Goal: Transaction & Acquisition: Purchase product/service

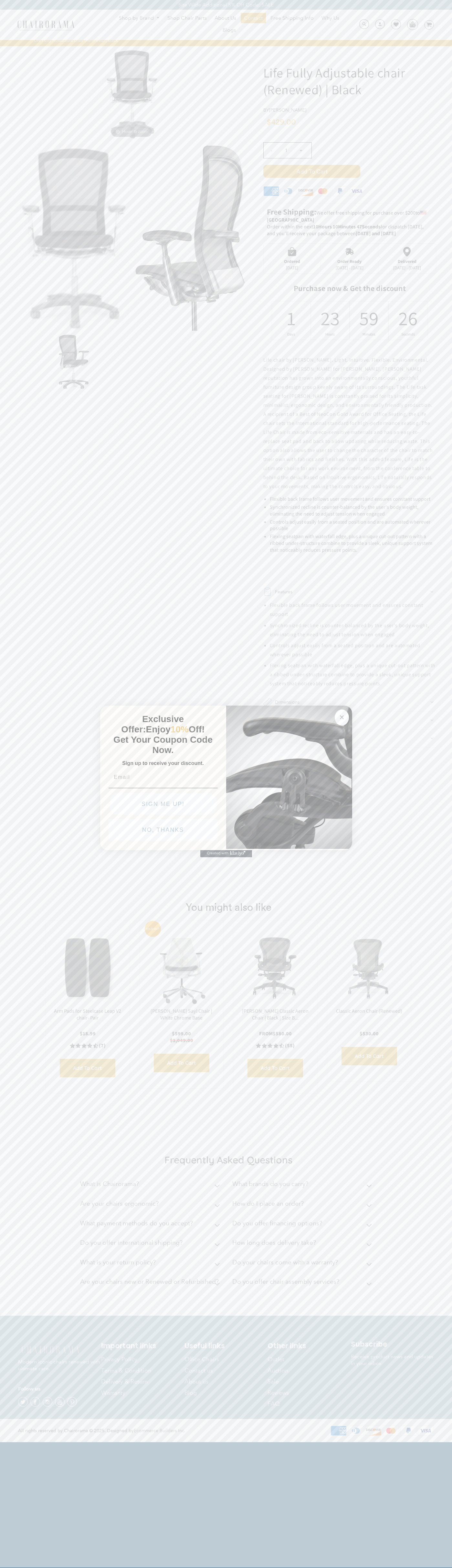
click at [341, 716] on icon "Close dialog" at bounding box center [341, 717] width 3 height 3
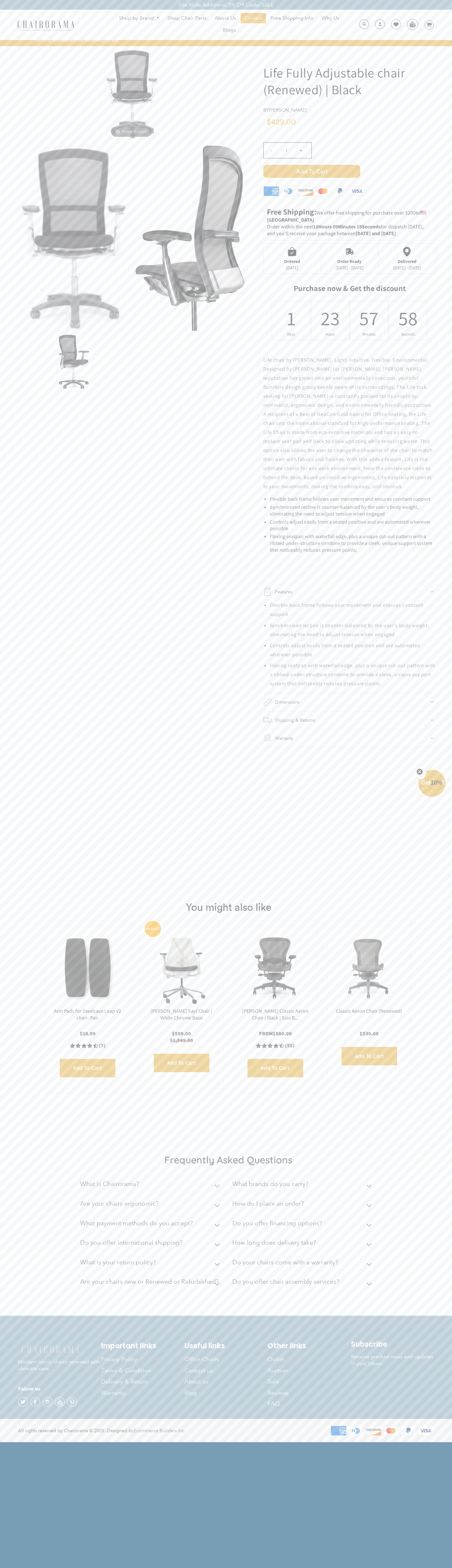
click at [311, 171] on span "Add to Cart" at bounding box center [311, 171] width 97 height 13
click at [412, 24] on img at bounding box center [412, 24] width 10 height 9
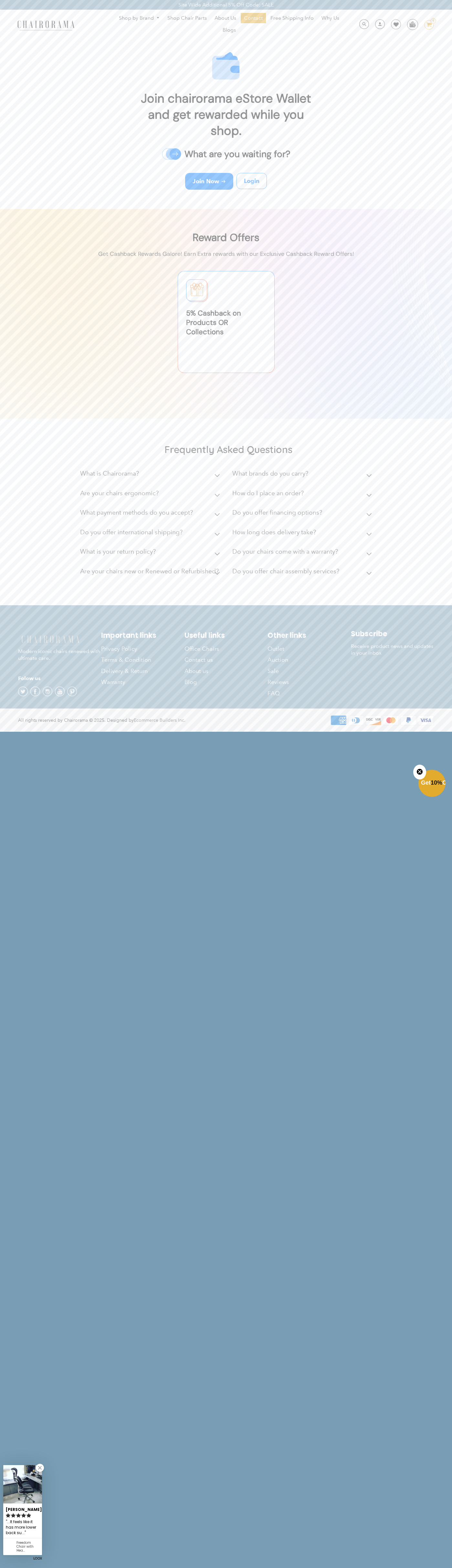
click at [199, 25] on ul "Shop by Brand Haworth Herman Miller Steelcase Knoll Human Scale" at bounding box center [229, 25] width 247 height 24
click at [423, 731] on html "Site Wide Additional 5% Off Code: SALE Site Wide Additional 5% Off Code: SALE S…" at bounding box center [226, 365] width 452 height 731
click at [321, 731] on html "Site Wide Additional 5% Off Code: SALE Site Wide Additional 5% Off Code: SALE S…" at bounding box center [226, 365] width 452 height 731
click at [1, 731] on html "Site Wide Additional 5% Off Code: SALE Site Wide Additional 5% Off Code: SALE S…" at bounding box center [226, 365] width 452 height 731
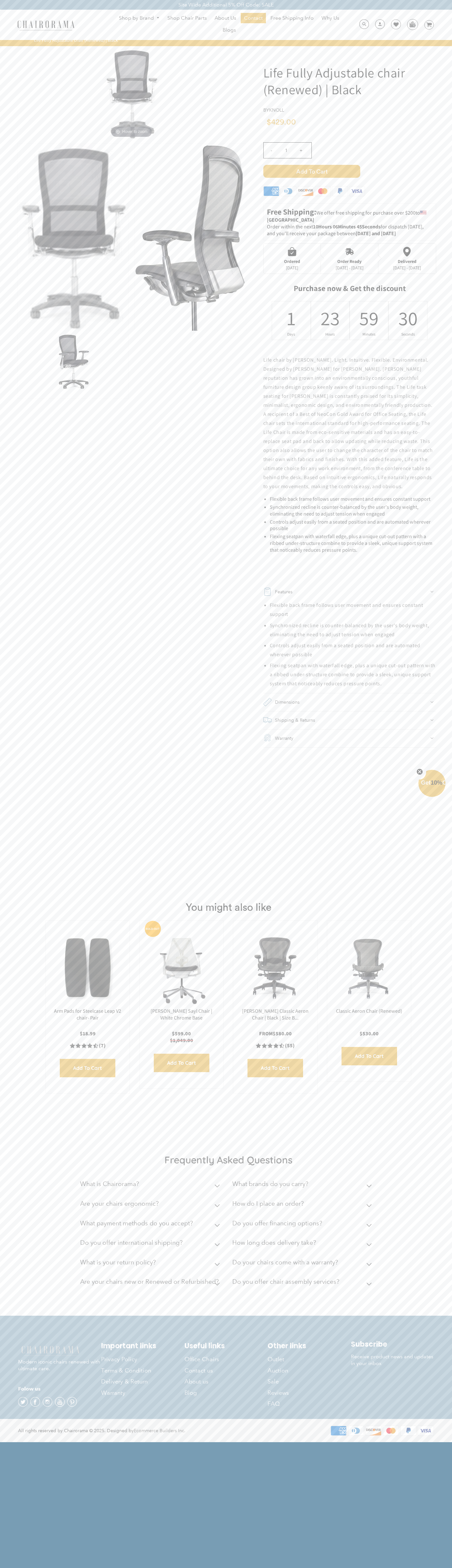
click at [349, 159] on div "- 1 +" at bounding box center [349, 152] width 173 height 26
click at [311, 171] on span "Add to Cart" at bounding box center [311, 171] width 97 height 13
click at [349, 259] on div "Order Ready" at bounding box center [349, 261] width 28 height 5
click at [339, 192] on icon at bounding box center [340, 192] width 4 height 4
click at [291, 320] on div "1" at bounding box center [291, 318] width 8 height 25
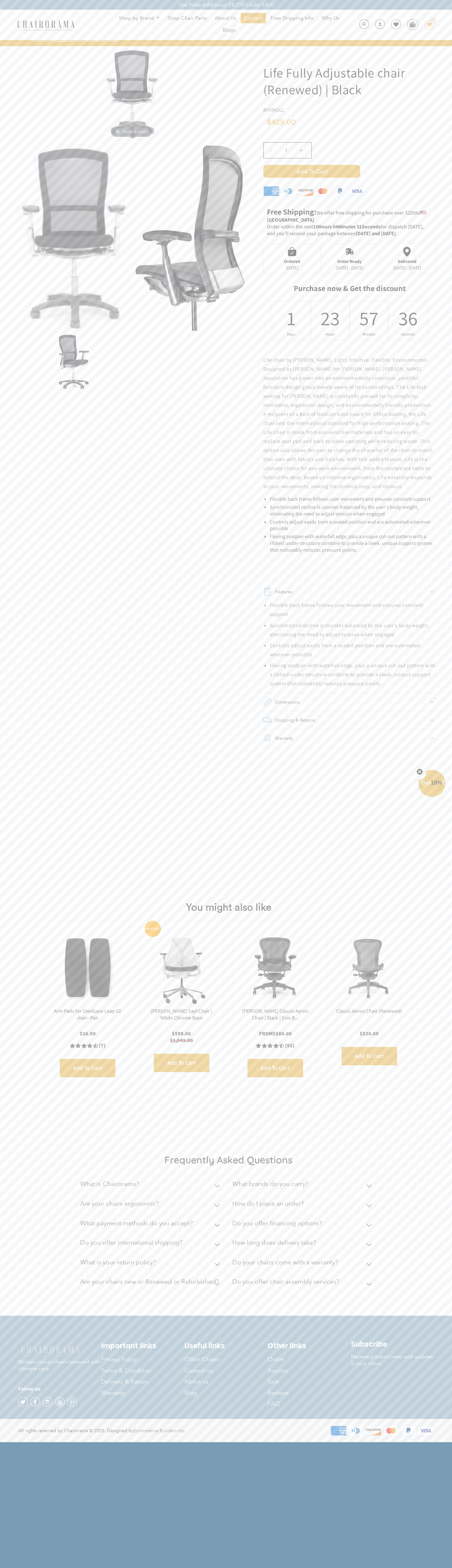
click at [311, 171] on span "Add to Cart" at bounding box center [311, 171] width 97 height 13
click at [412, 24] on img at bounding box center [412, 24] width 10 height 9
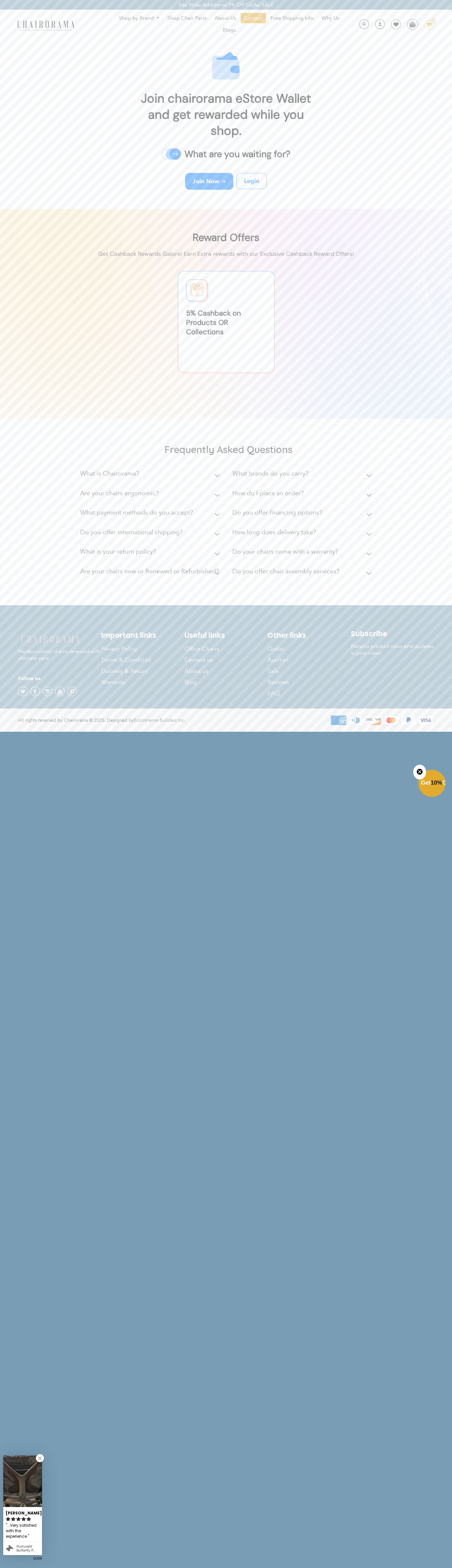
click at [28, 9] on div "Shop by Brand Haworth Herman Miller Steelcase Knoll Human Scale" at bounding box center [226, 24] width 452 height 31
click at [433, 731] on html "Site Wide Additional 5% Off Code: SALE Site Wide Additional 5% Off Code: SALE S…" at bounding box center [226, 365] width 452 height 731
click at [446, 731] on html "Site Wide Additional 5% Off Code: SALE Site Wide Additional 5% Off Code: SALE S…" at bounding box center [226, 365] width 452 height 731
click at [13, 731] on html "Site Wide Additional 5% Off Code: SALE Site Wide Additional 5% Off Code: SALE S…" at bounding box center [226, 365] width 452 height 731
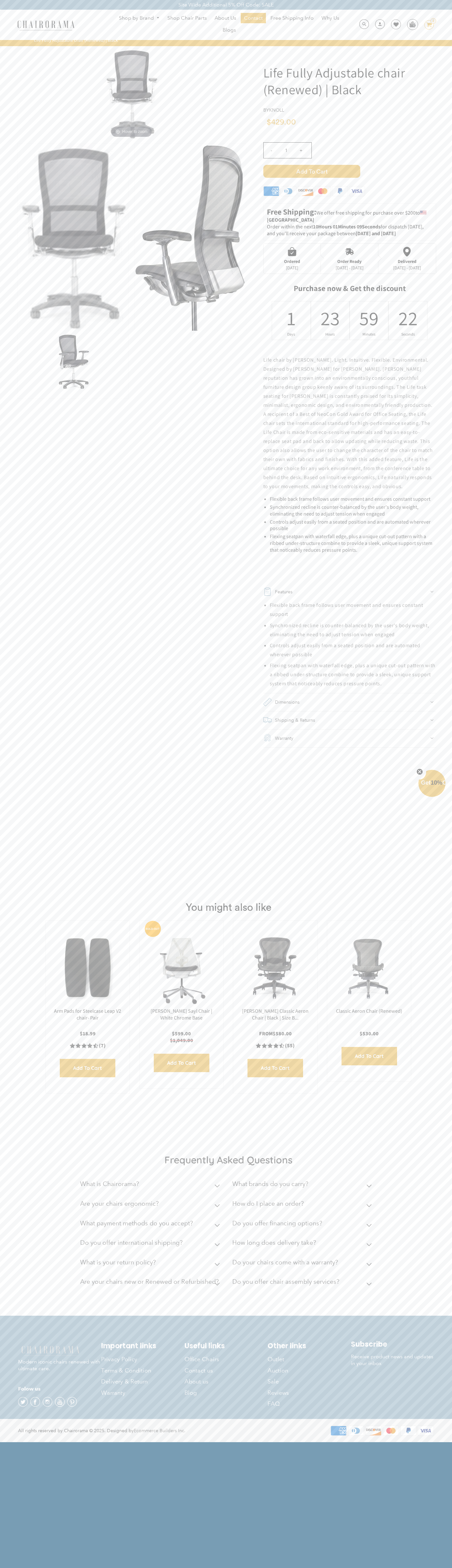
click at [419, 772] on icon "Close teaser" at bounding box center [419, 772] width 3 height 2
